Goal: Information Seeking & Learning: Learn about a topic

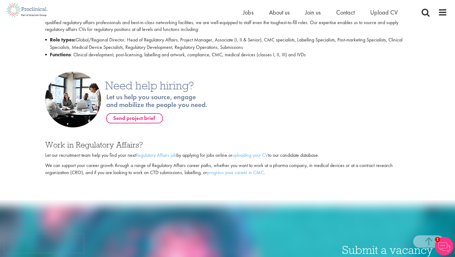
scroll to position [370, 0]
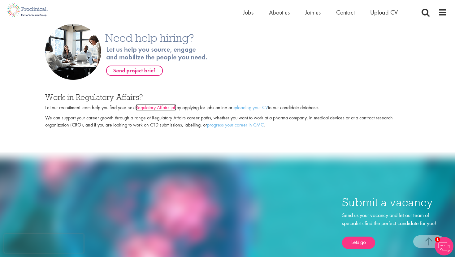
click at [169, 108] on link "Regulatory Affairs job" at bounding box center [156, 107] width 41 height 6
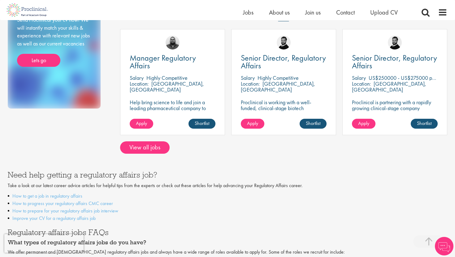
scroll to position [132, 0]
click at [157, 150] on link "View all jobs" at bounding box center [145, 147] width 50 height 12
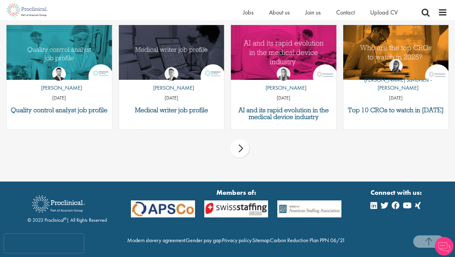
scroll to position [387, 0]
